Goal: Use online tool/utility: Utilize a website feature to perform a specific function

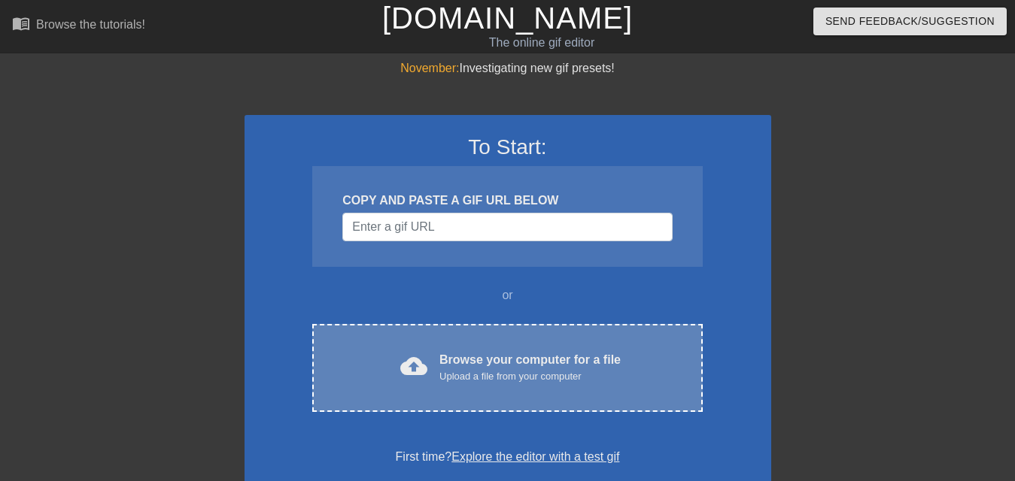
click at [505, 356] on div "Browse your computer for a file Upload a file from your computer" at bounding box center [529, 367] width 181 height 33
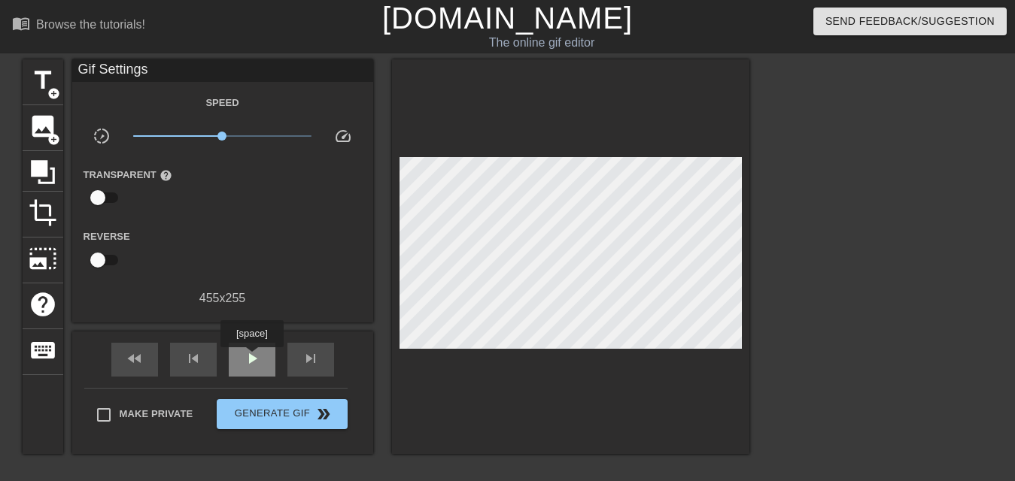
click at [250, 358] on span "play_arrow" at bounding box center [252, 359] width 18 height 18
click at [259, 355] on span "pause" at bounding box center [252, 359] width 18 height 18
click at [253, 360] on span "play_arrow" at bounding box center [252, 359] width 18 height 18
click at [253, 360] on span "pause" at bounding box center [252, 359] width 18 height 18
click at [253, 360] on span "play_arrow" at bounding box center [252, 359] width 18 height 18
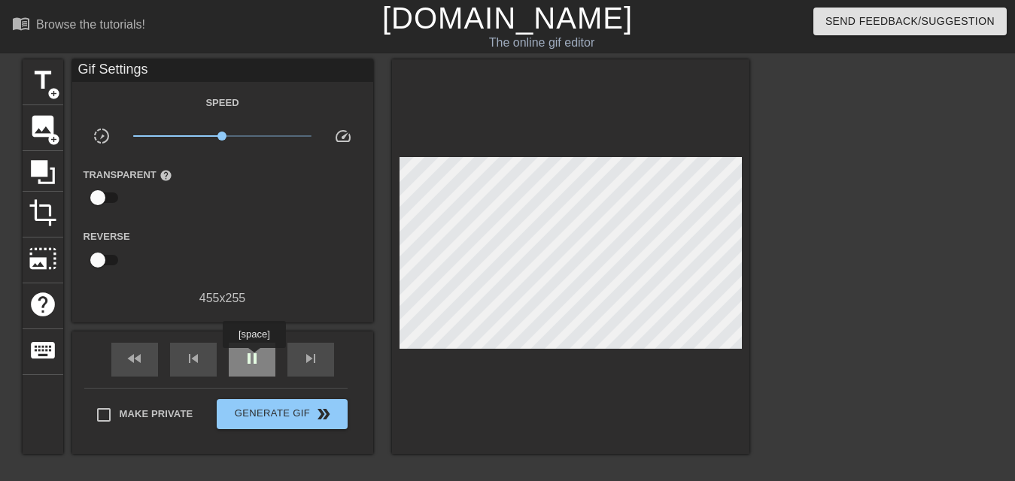
click at [253, 359] on span "pause" at bounding box center [252, 359] width 18 height 18
drag, startPoint x: 29, startPoint y: 217, endPoint x: 93, endPoint y: 246, distance: 70.7
click at [29, 217] on span "crop" at bounding box center [43, 213] width 29 height 29
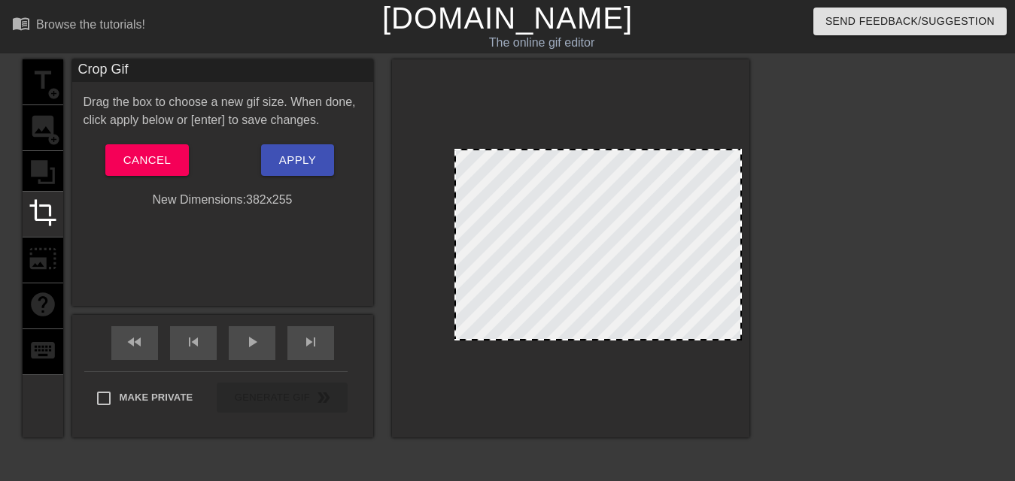
drag, startPoint x: 399, startPoint y: 261, endPoint x: 453, endPoint y: 264, distance: 55.0
click at [453, 264] on div at bounding box center [456, 244] width 8 height 189
click at [285, 162] on span "Apply" at bounding box center [297, 160] width 37 height 20
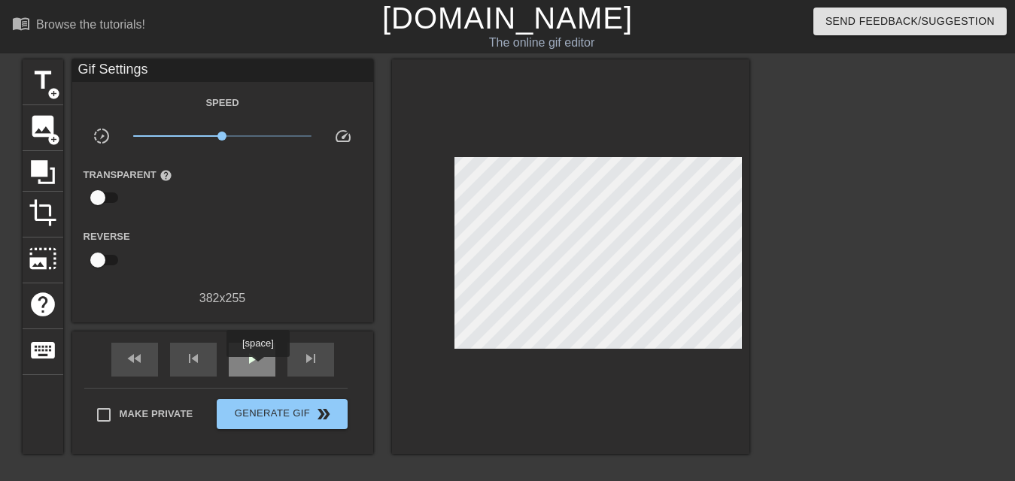
click at [250, 361] on span "play_arrow" at bounding box center [252, 359] width 18 height 18
click at [259, 357] on span "pause" at bounding box center [252, 359] width 18 height 18
click at [34, 202] on span "crop" at bounding box center [43, 213] width 29 height 29
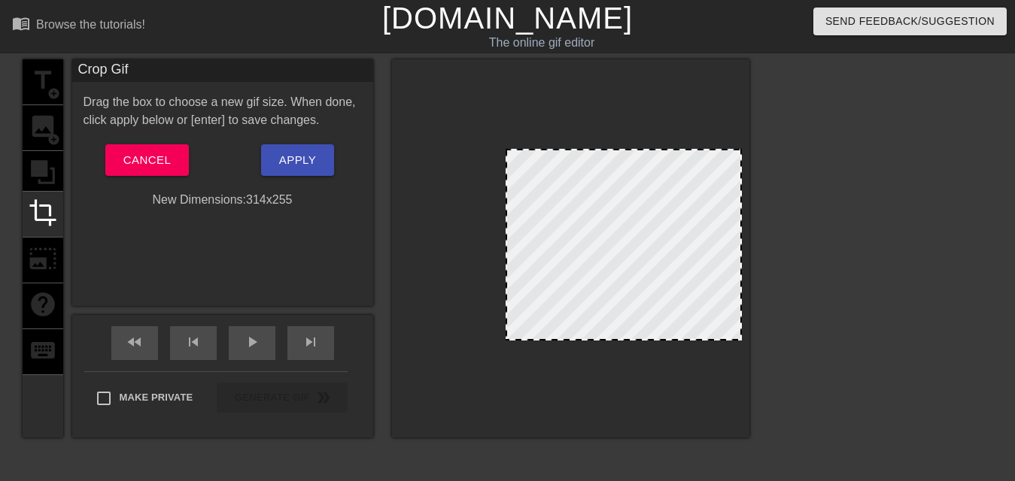
drag, startPoint x: 456, startPoint y: 258, endPoint x: 507, endPoint y: 259, distance: 51.1
click at [302, 162] on span "Apply" at bounding box center [297, 160] width 37 height 20
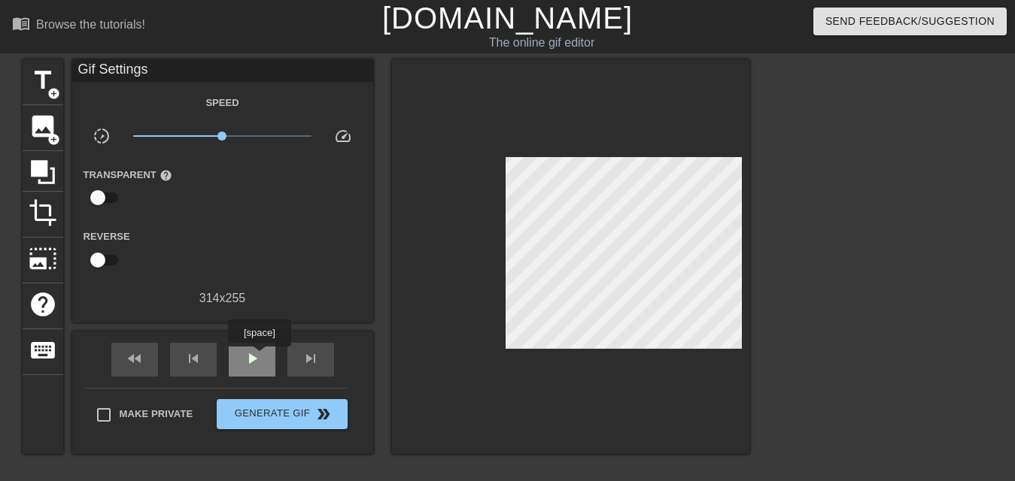
click at [260, 357] on span "play_arrow" at bounding box center [252, 359] width 18 height 18
